Goal: Check status: Check status

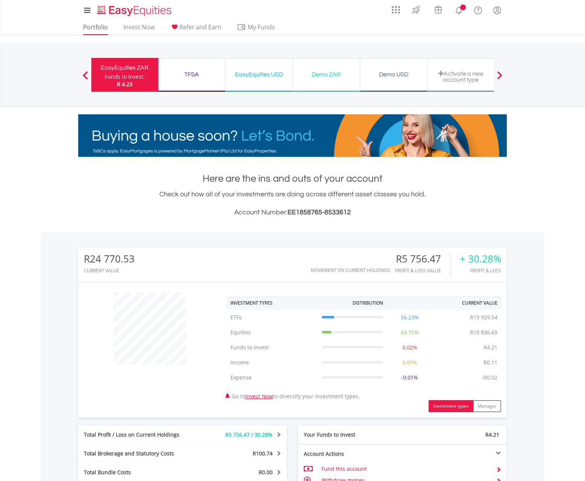
scroll to position [72, 143]
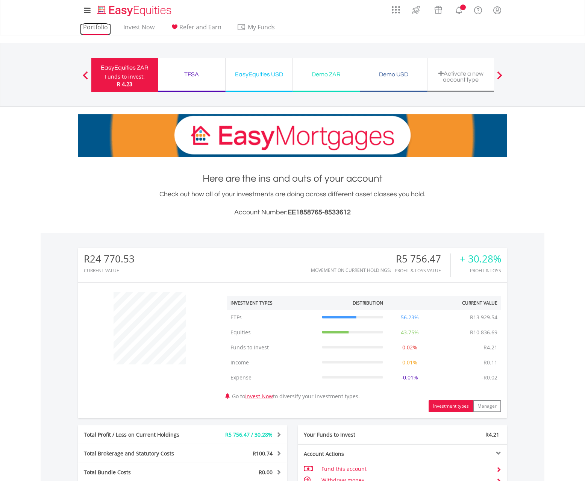
click at [97, 31] on link "Portfolio" at bounding box center [95, 29] width 31 height 12
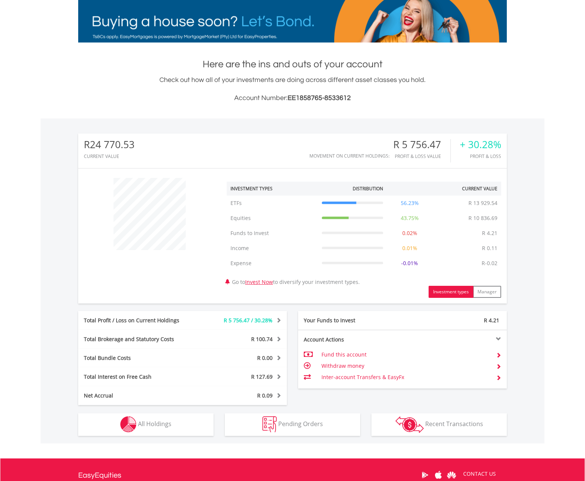
scroll to position [199, 0]
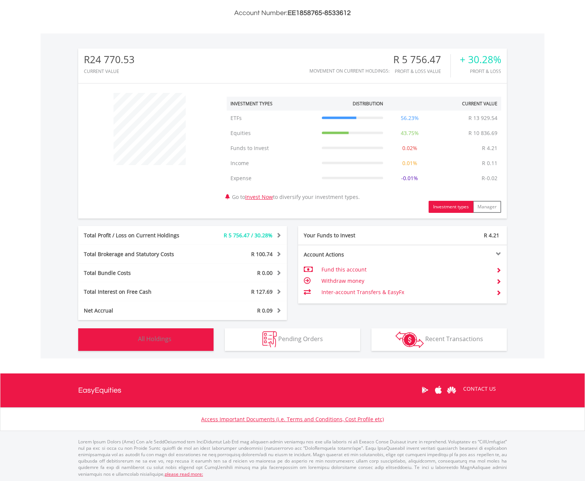
click at [171, 339] on span "All Holdings" at bounding box center [154, 338] width 33 height 8
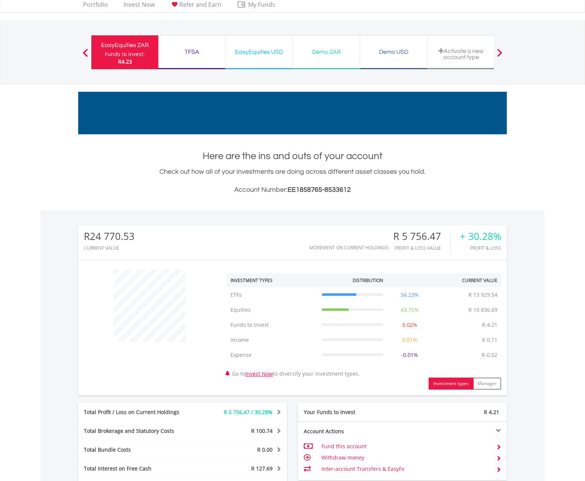
scroll to position [11, 0]
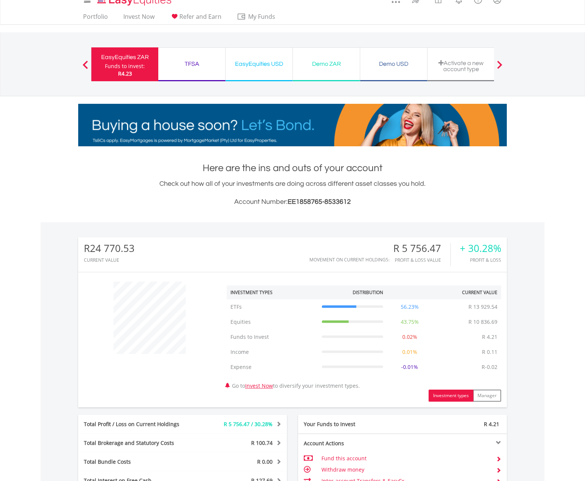
click at [252, 69] on div "EasyEquities USD Funds to invest: R4.23" at bounding box center [258, 64] width 67 height 34
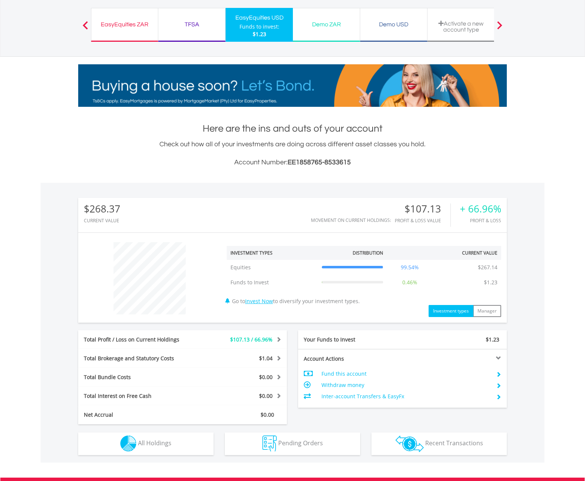
scroll to position [154, 0]
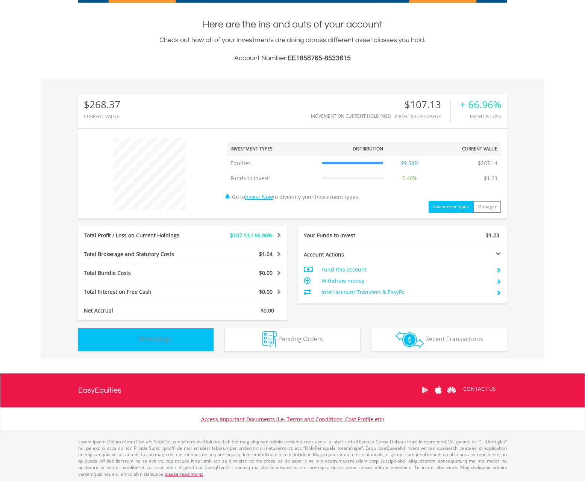
click at [124, 342] on img "button" at bounding box center [128, 339] width 16 height 16
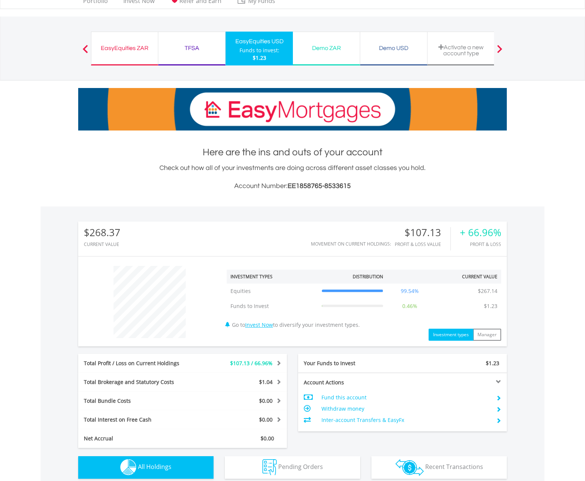
scroll to position [0, 0]
